Goal: Check status

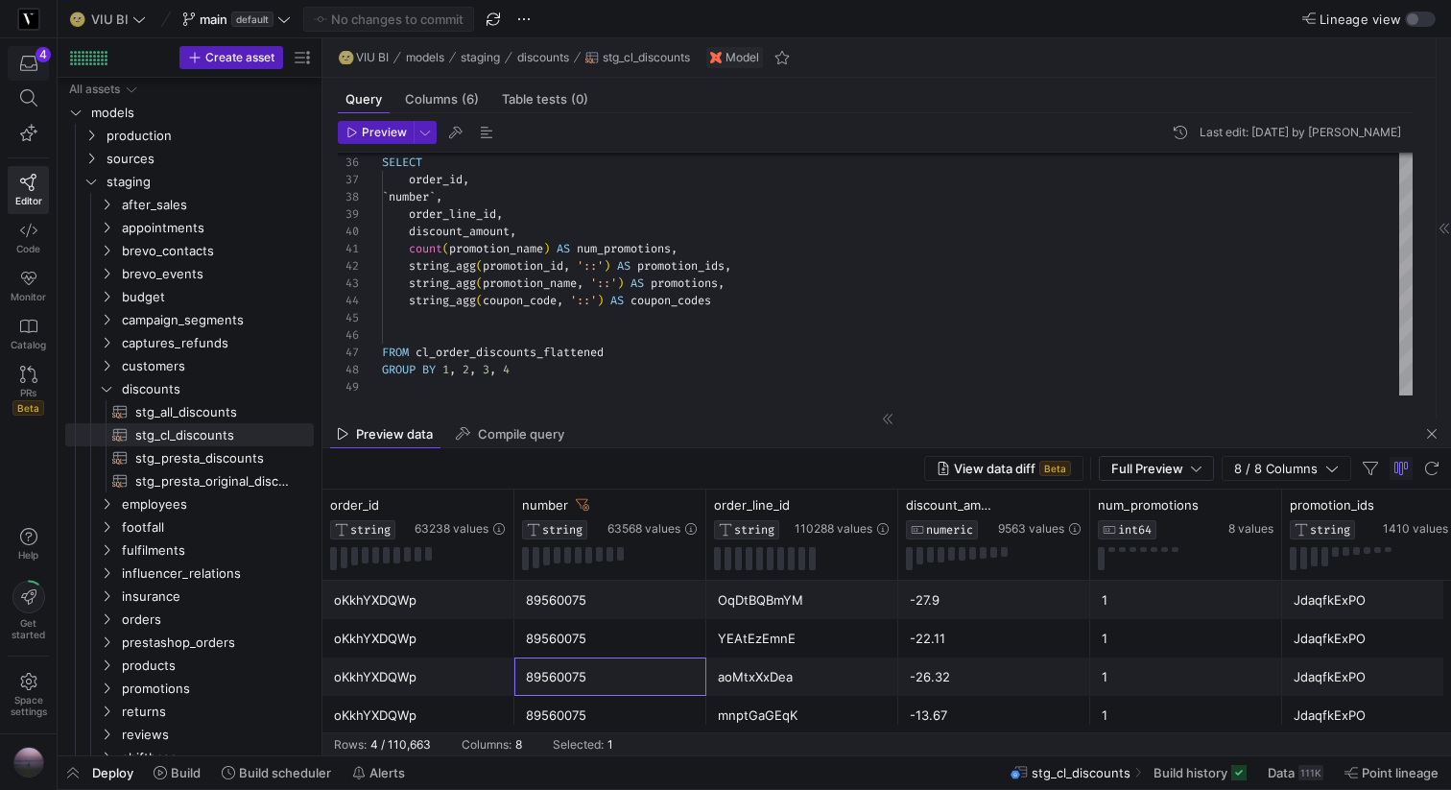
scroll to position [173, 0]
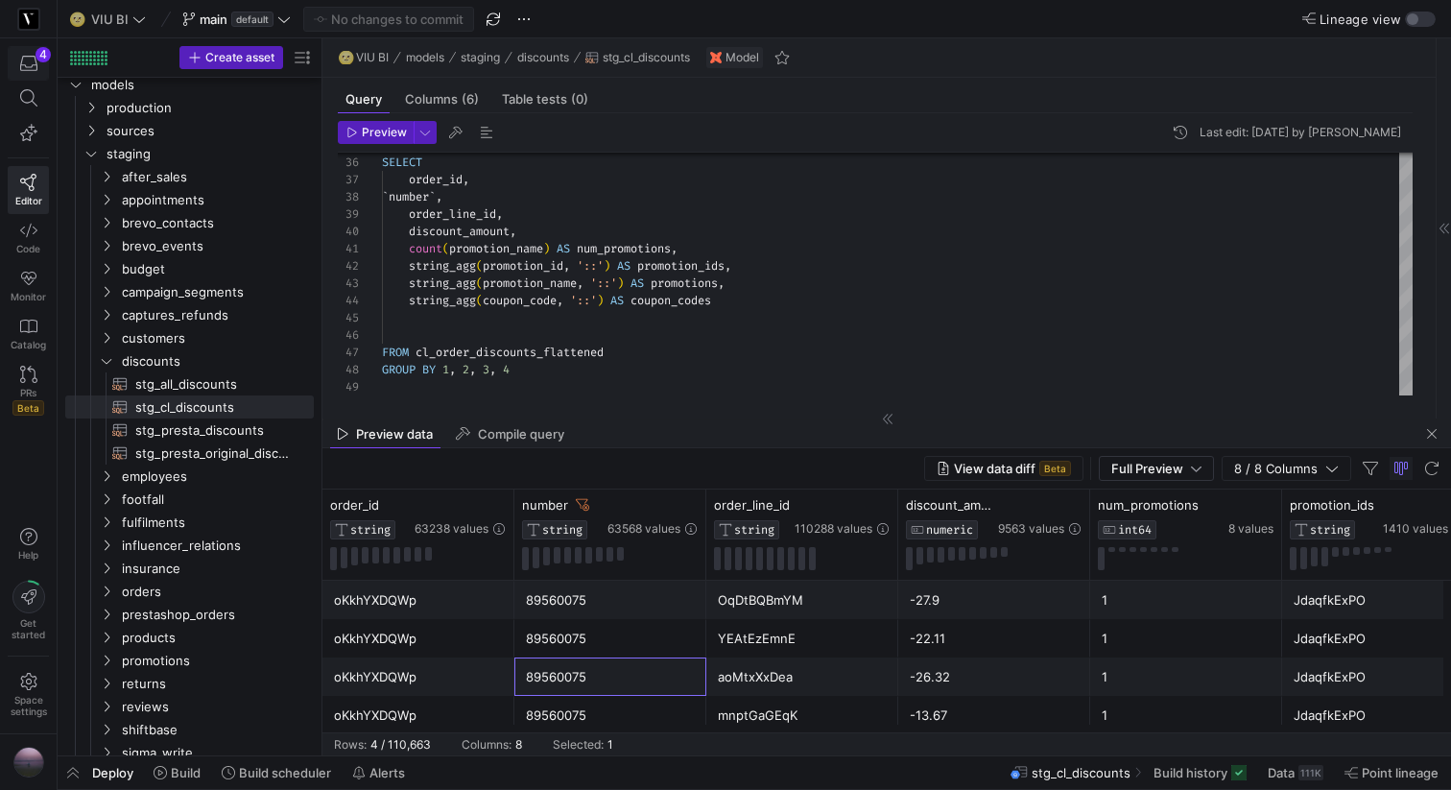
click at [31, 66] on icon "button" at bounding box center [28, 63] width 17 height 15
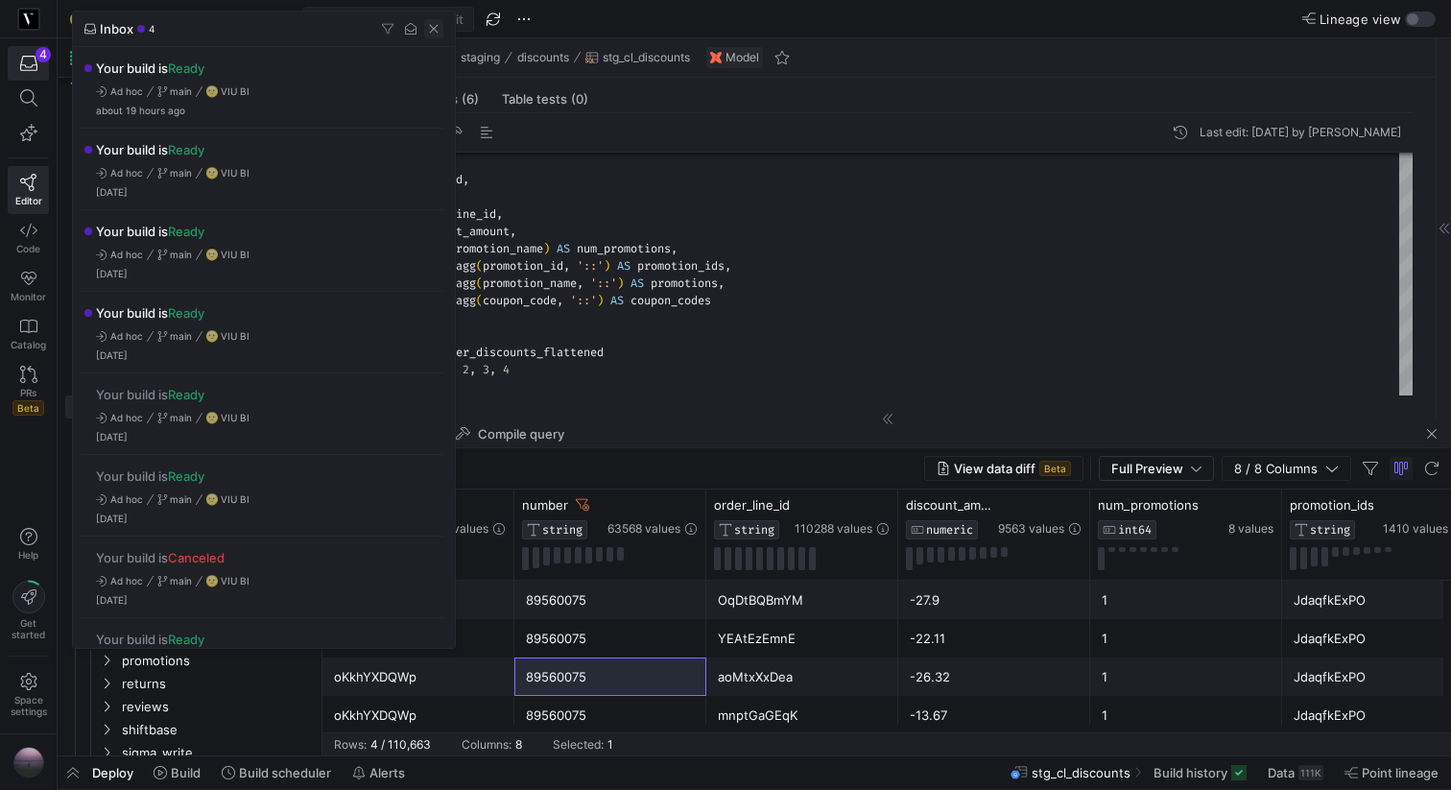
click at [431, 29] on span "button" at bounding box center [433, 28] width 19 height 19
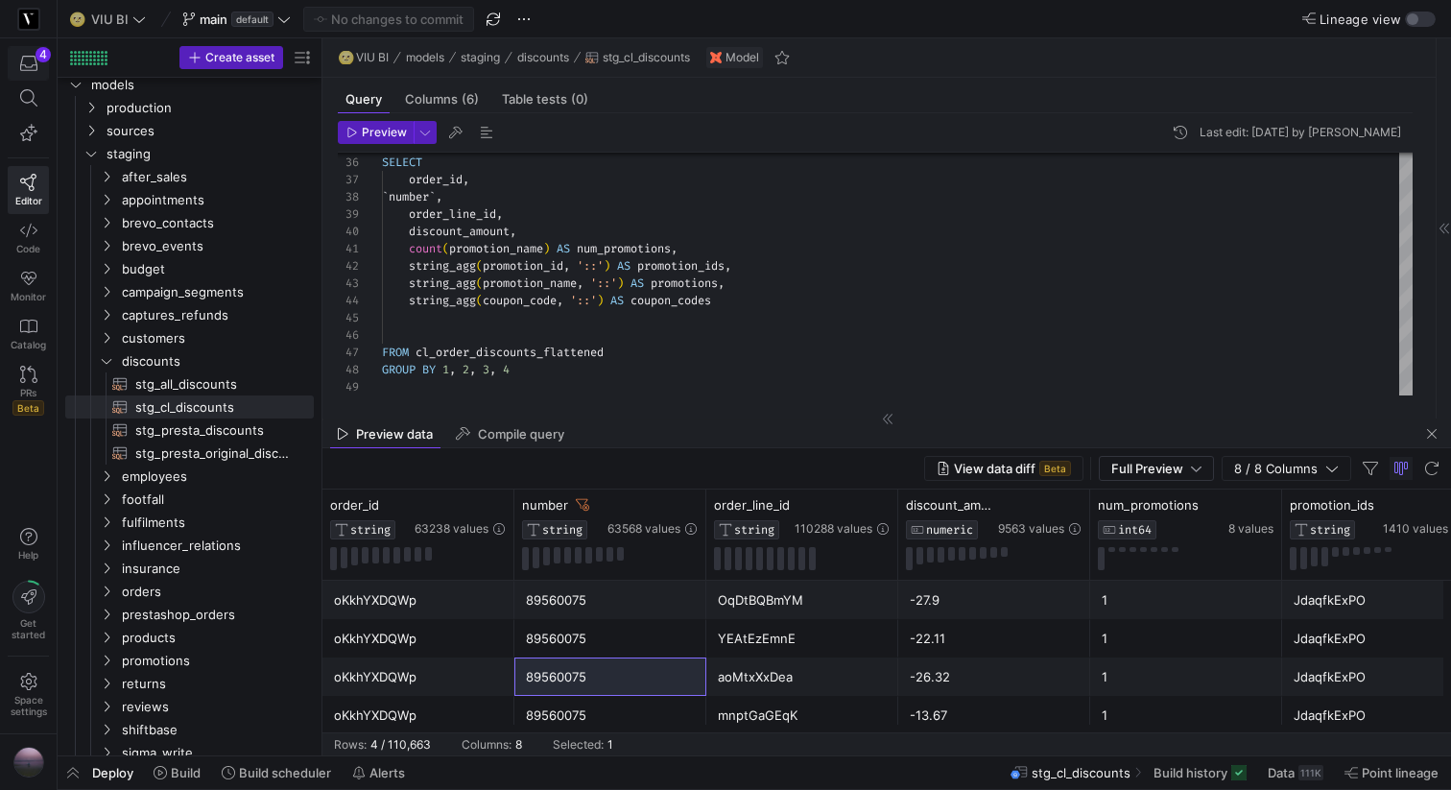
click at [24, 67] on icon "button" at bounding box center [28, 63] width 17 height 17
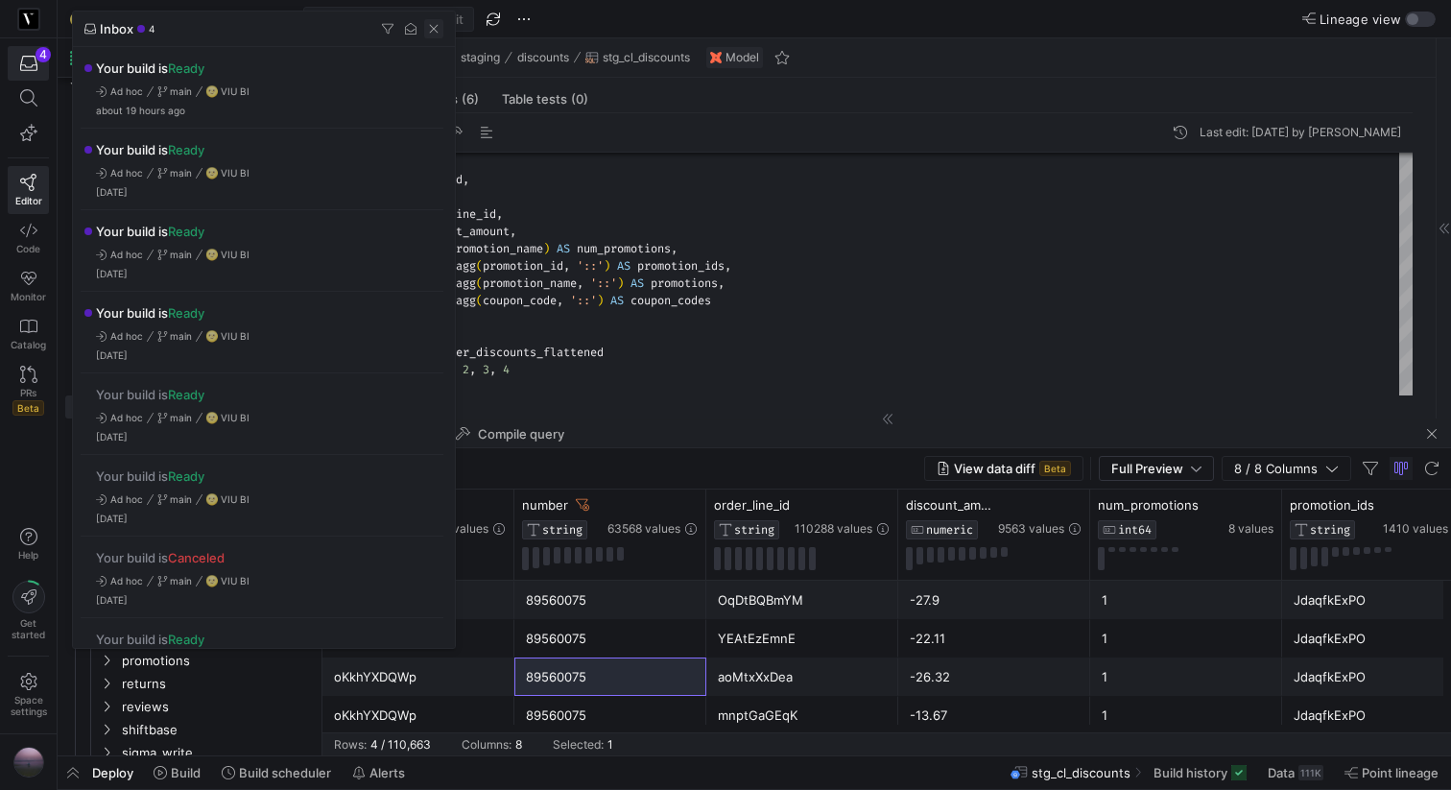
click at [438, 31] on span "button" at bounding box center [433, 28] width 19 height 19
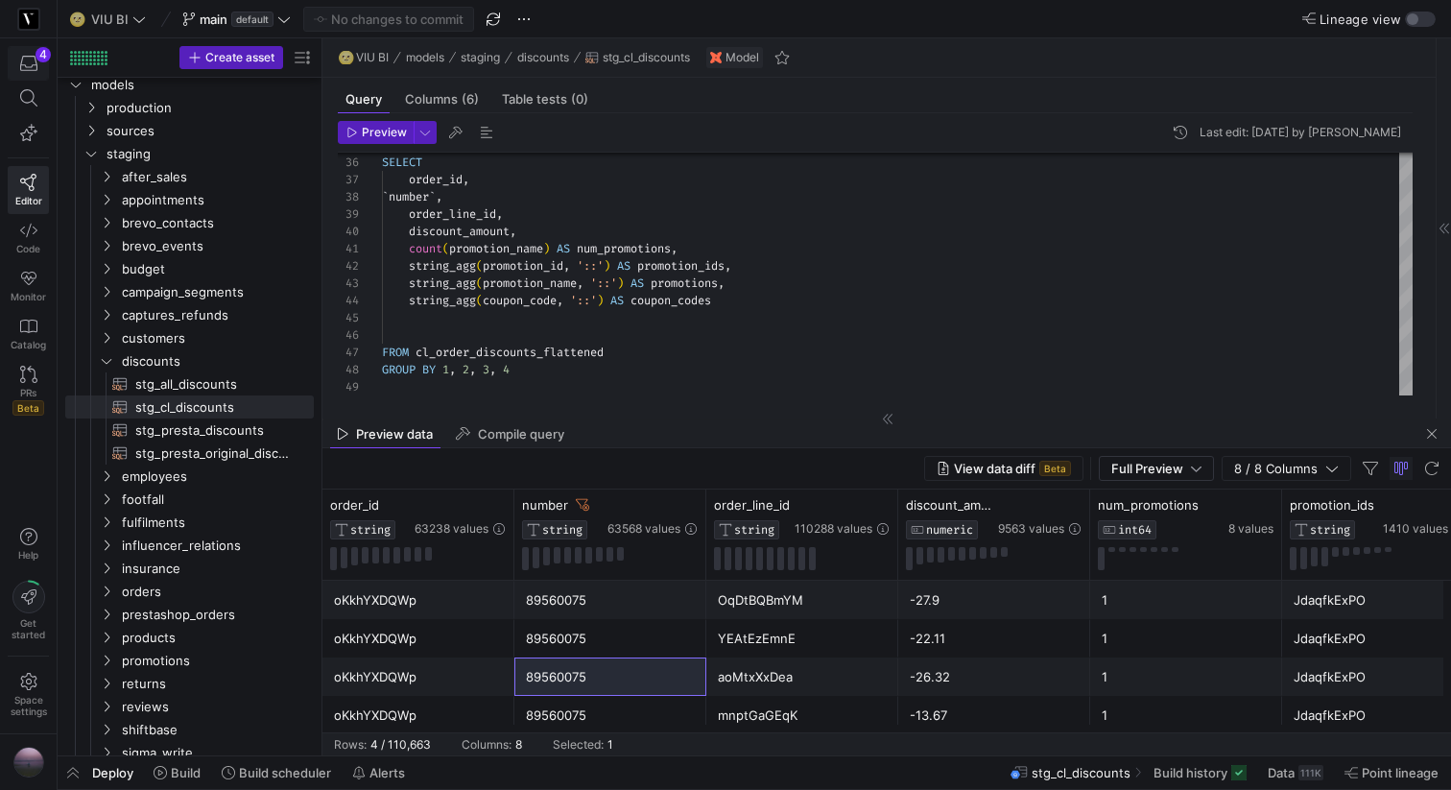
click at [27, 62] on icon "button" at bounding box center [28, 63] width 17 height 17
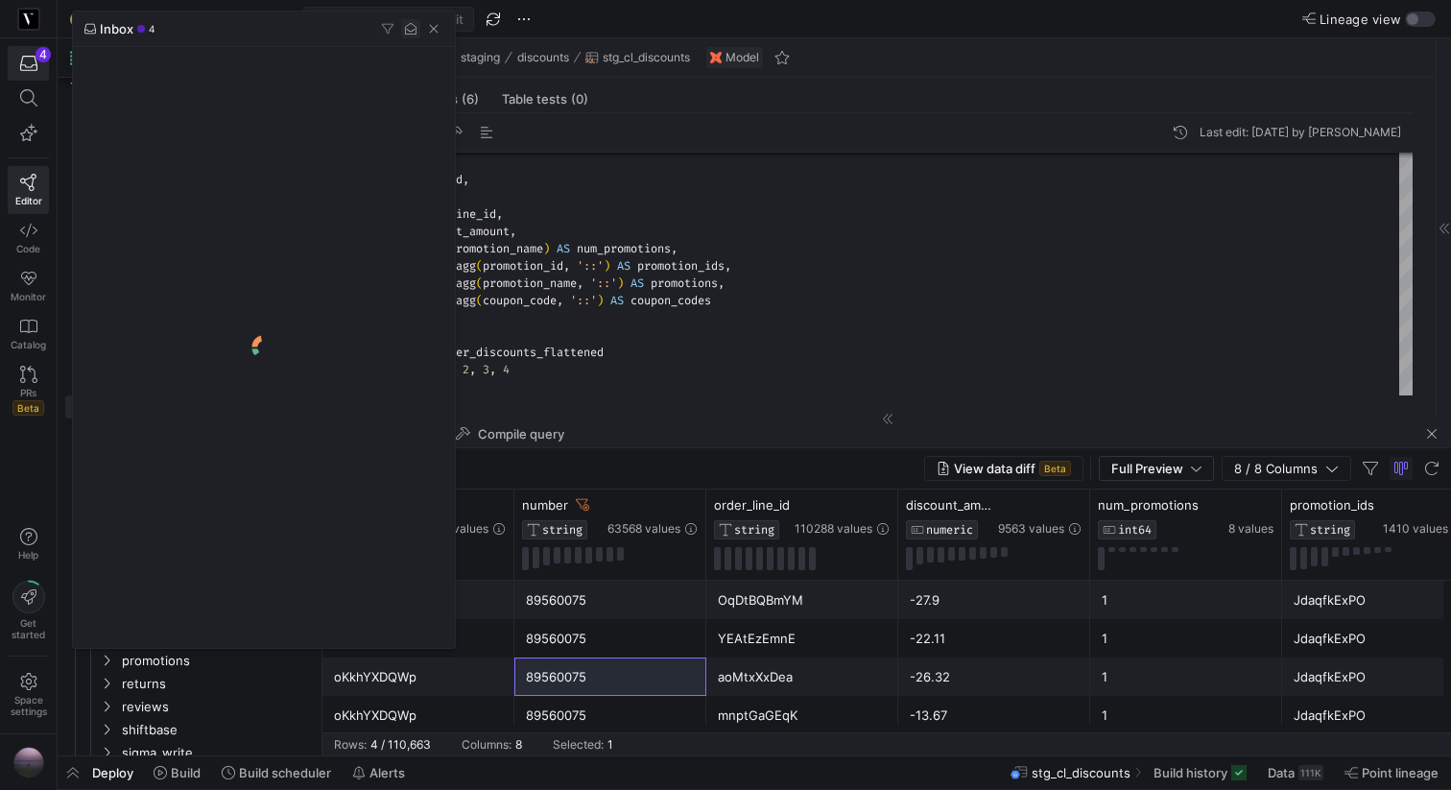
click at [410, 31] on span "button" at bounding box center [410, 28] width 19 height 19
click at [432, 31] on span "button" at bounding box center [433, 28] width 19 height 19
